Goal: Transaction & Acquisition: Purchase product/service

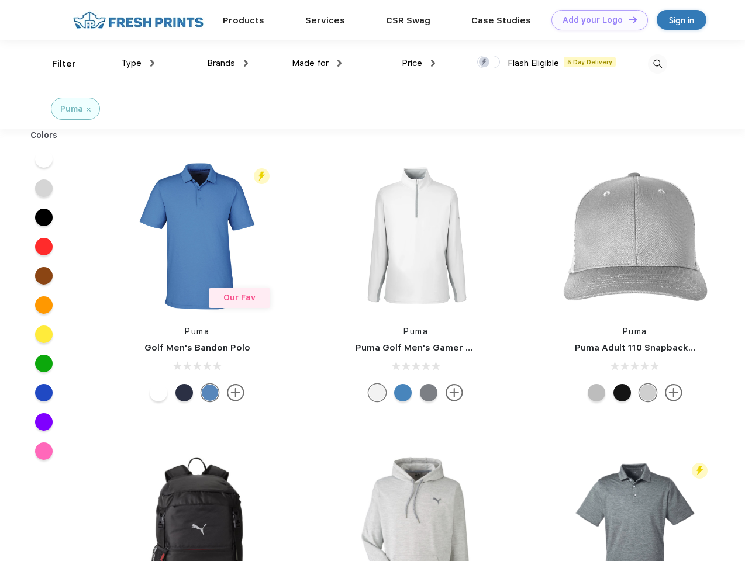
click at [595, 20] on link "Add your Logo Design Tool" at bounding box center [599, 20] width 96 height 20
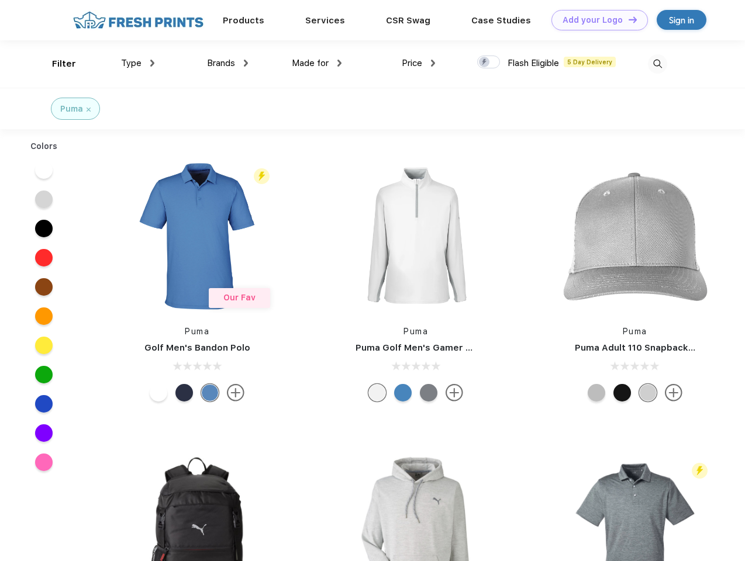
click at [0, 0] on div "Design Tool" at bounding box center [0, 0] width 0 height 0
click at [627, 19] on link "Add your Logo Design Tool" at bounding box center [599, 20] width 96 height 20
click at [56, 64] on div "Filter" at bounding box center [64, 63] width 24 height 13
click at [138, 63] on span "Type" at bounding box center [131, 63] width 20 height 11
click at [227, 63] on span "Brands" at bounding box center [221, 63] width 28 height 11
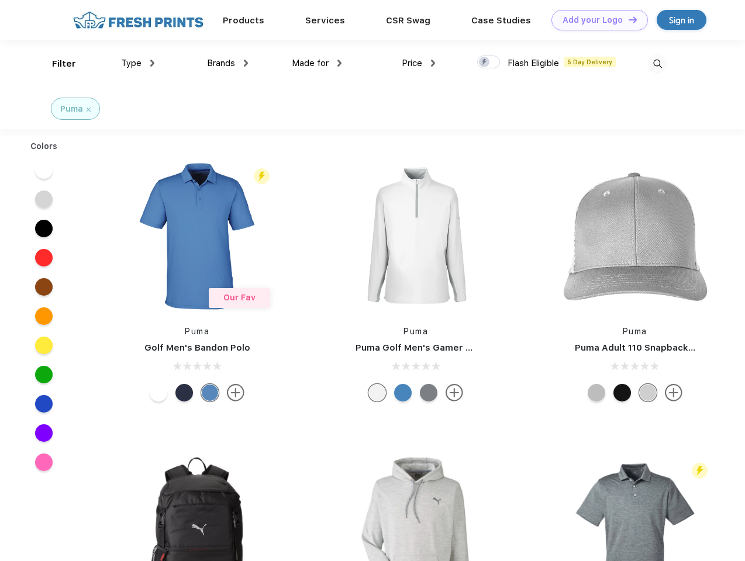
click at [317, 63] on span "Made for" at bounding box center [310, 63] width 37 height 11
click at [418, 63] on span "Price" at bounding box center [411, 63] width 20 height 11
click at [489, 63] on div at bounding box center [488, 62] width 23 height 13
click at [484, 63] on input "checkbox" at bounding box center [481, 59] width 8 height 8
click at [657, 64] on img at bounding box center [656, 63] width 19 height 19
